Goal: Task Accomplishment & Management: Manage account settings

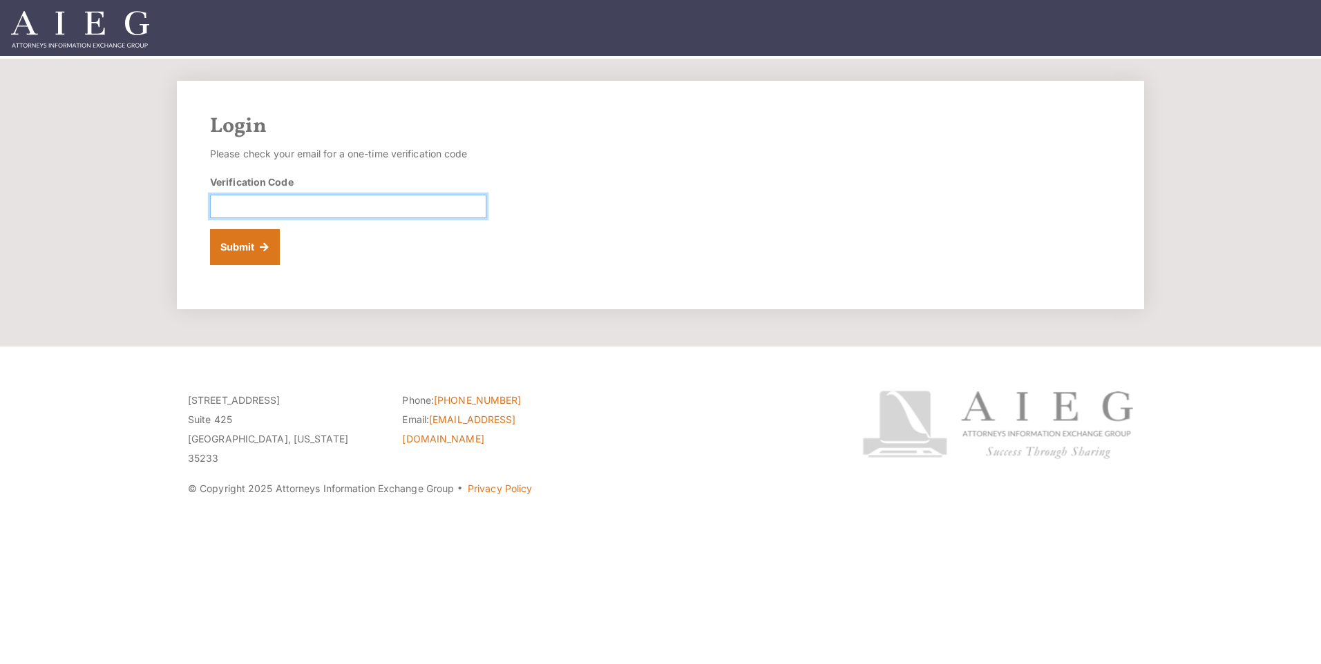
paste input "964367"
type input "964367"
click at [256, 234] on button "Submit" at bounding box center [245, 247] width 70 height 36
paste input "480290"
type input "480290"
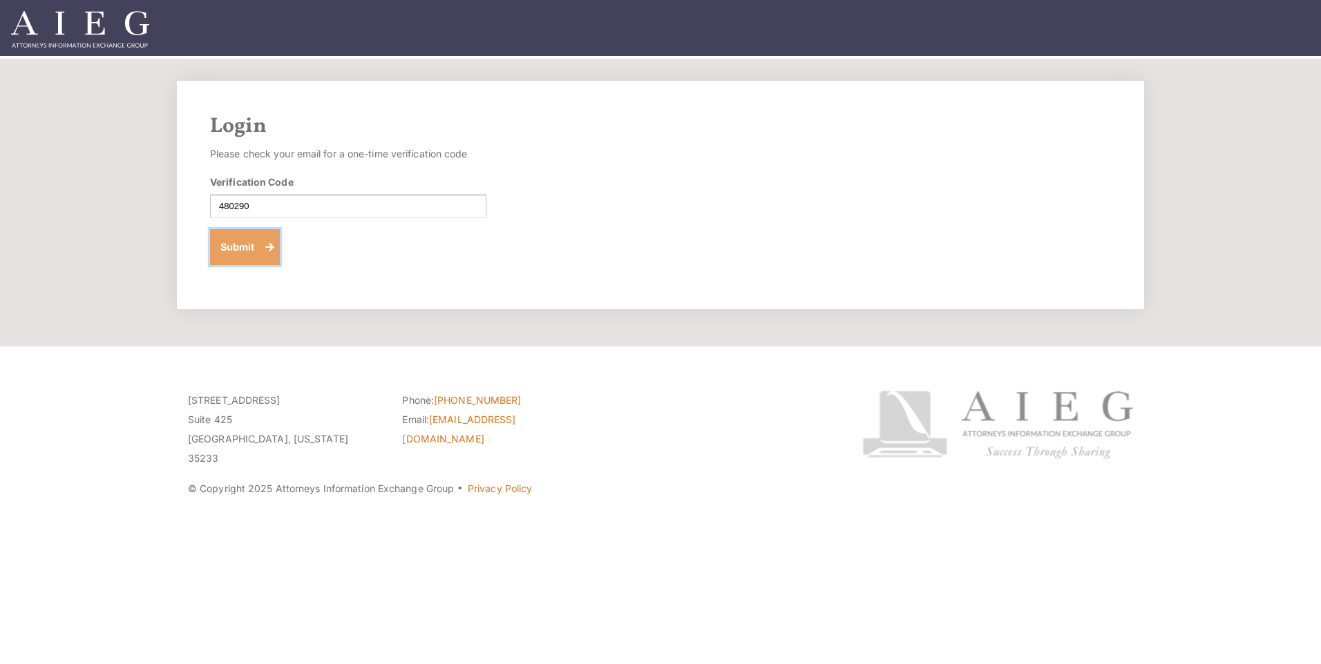
click at [245, 251] on button "Submit" at bounding box center [245, 247] width 70 height 36
paste input "822687"
type input "822687"
click at [242, 243] on button "Submit" at bounding box center [245, 247] width 70 height 36
